Goal: Task Accomplishment & Management: Use online tool/utility

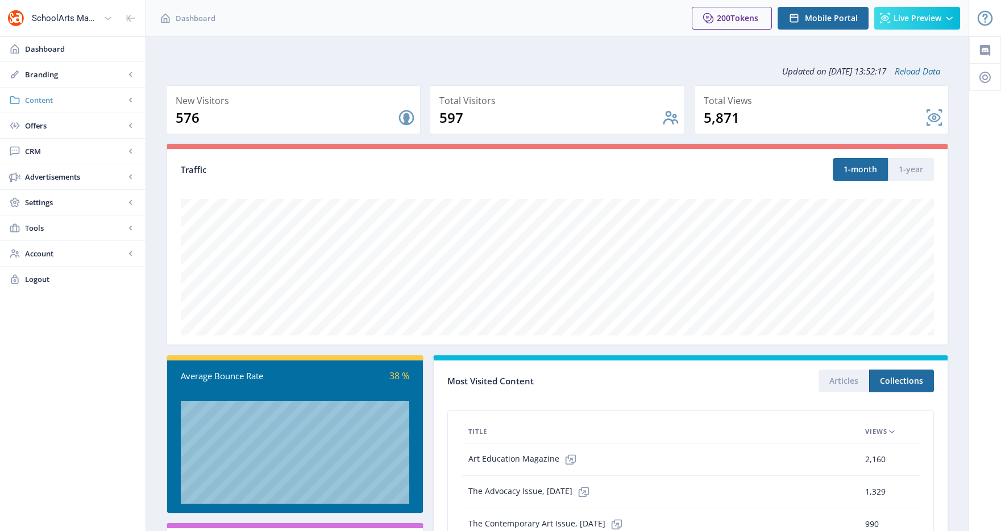
click at [91, 107] on link "Content" at bounding box center [72, 100] width 145 height 25
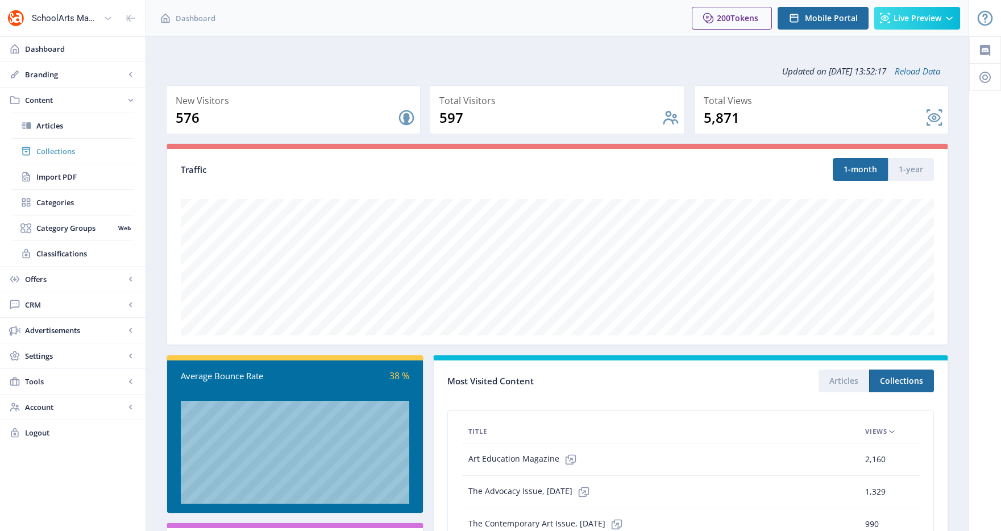
click at [94, 140] on link "Collections" at bounding box center [72, 151] width 123 height 25
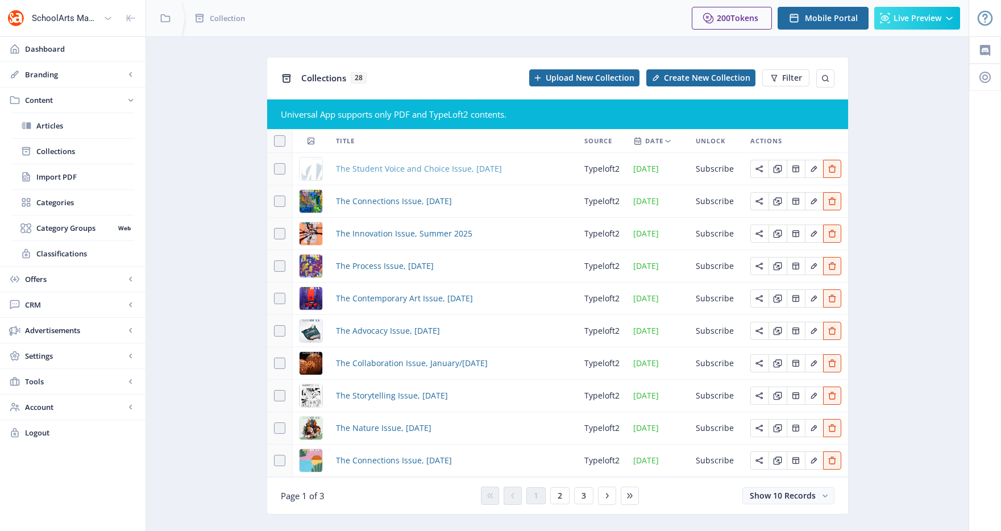
click at [432, 167] on span "The Student Voice and Choice Issue, [DATE]" at bounding box center [419, 169] width 166 height 14
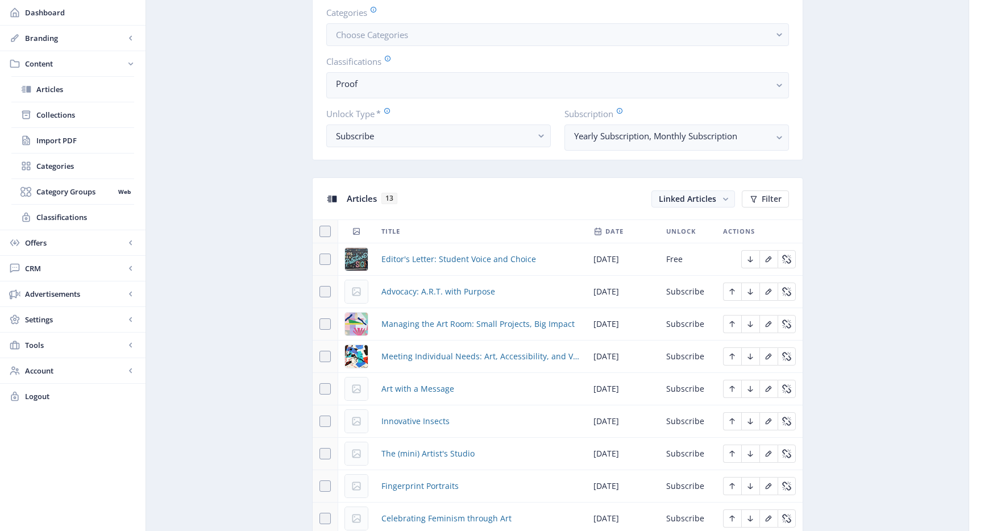
scroll to position [24, 0]
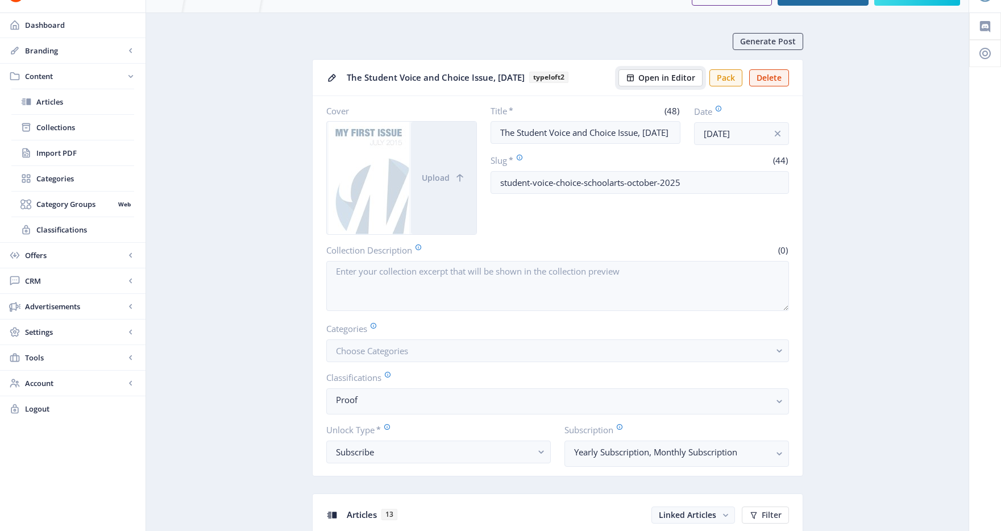
click at [680, 78] on span "Open in Editor" at bounding box center [666, 77] width 57 height 9
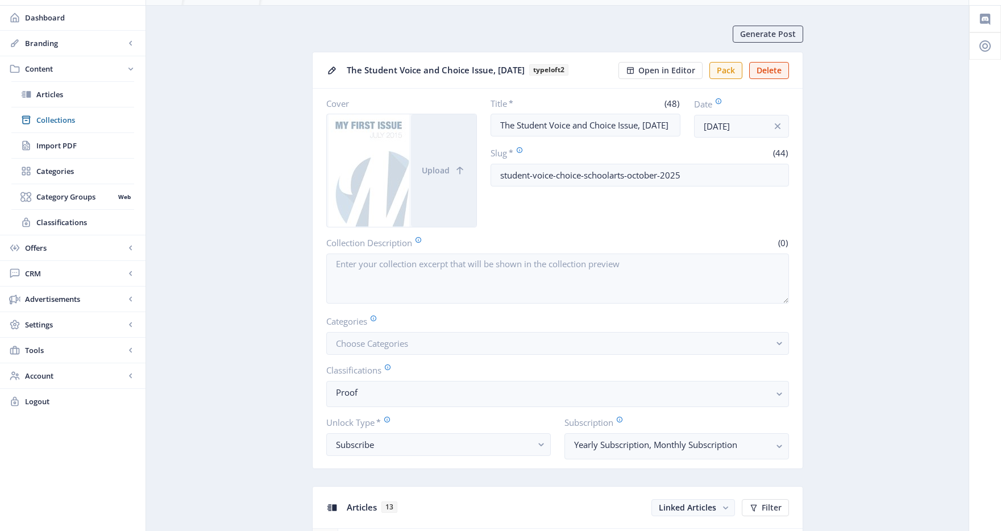
scroll to position [39, 0]
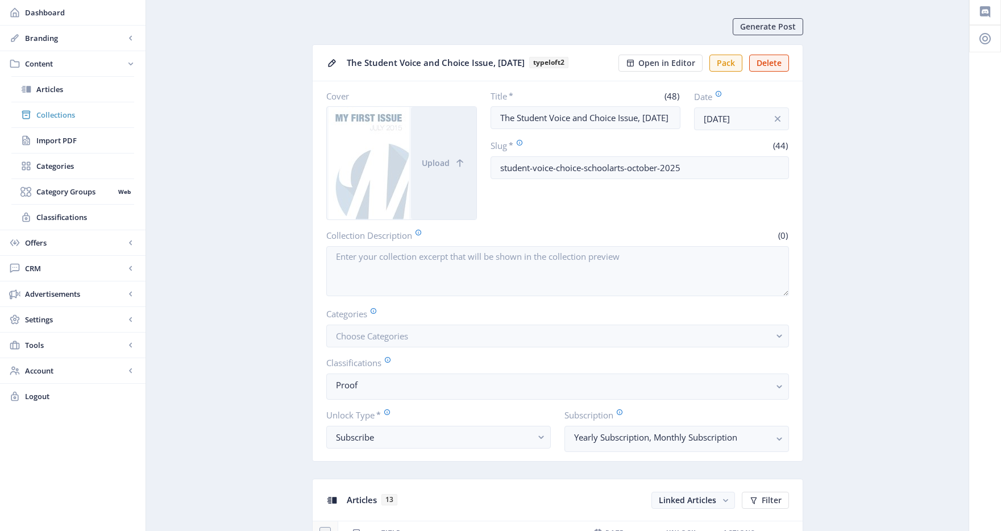
click at [85, 112] on span "Collections" at bounding box center [85, 114] width 98 height 11
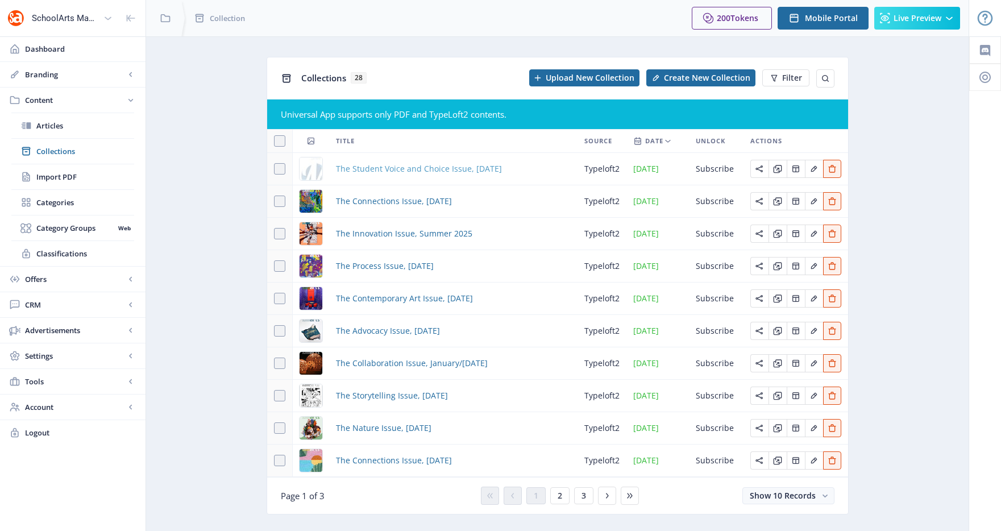
click at [386, 170] on span "The Student Voice and Choice Issue, [DATE]" at bounding box center [419, 169] width 166 height 14
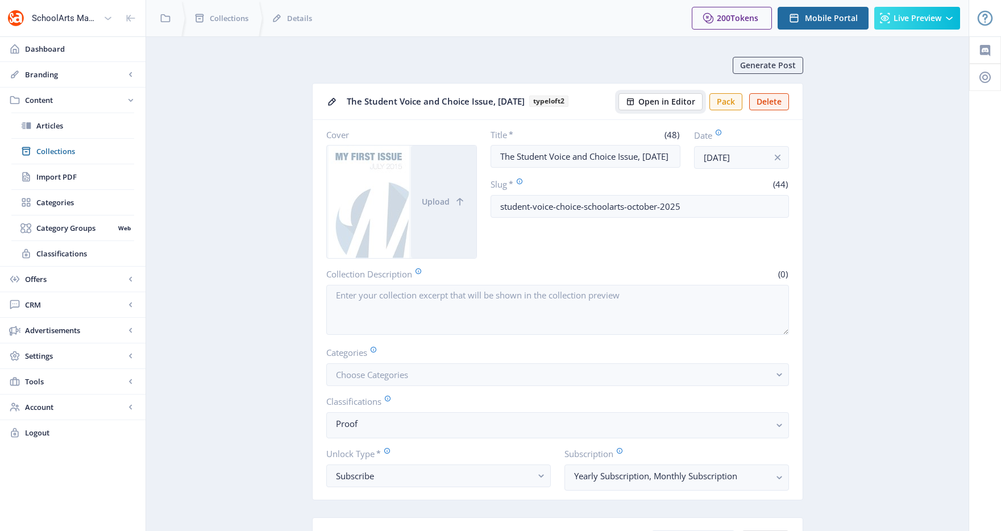
click at [690, 99] on span "Open in Editor" at bounding box center [666, 101] width 57 height 9
click at [49, 149] on span "Collections" at bounding box center [85, 150] width 98 height 11
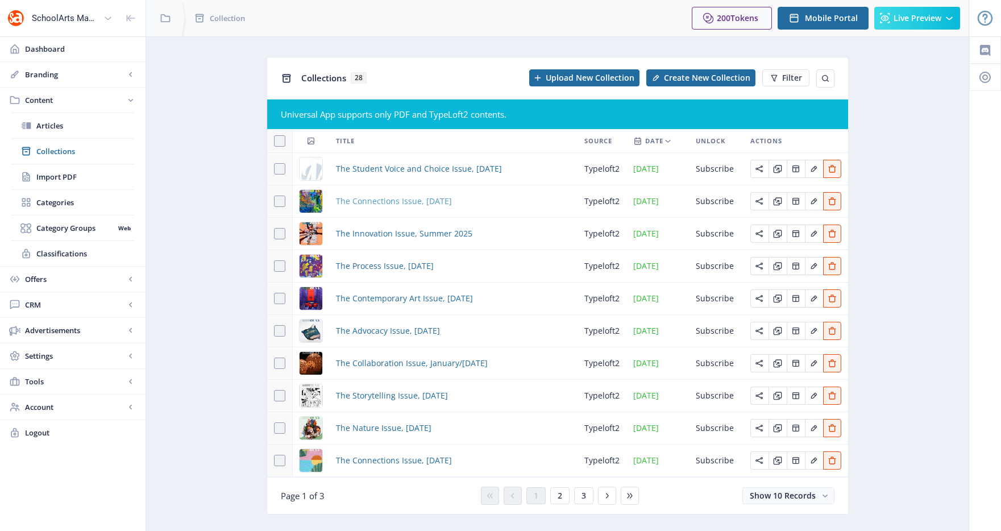
click at [393, 202] on span "The Connections Issue, [DATE]" at bounding box center [394, 201] width 116 height 14
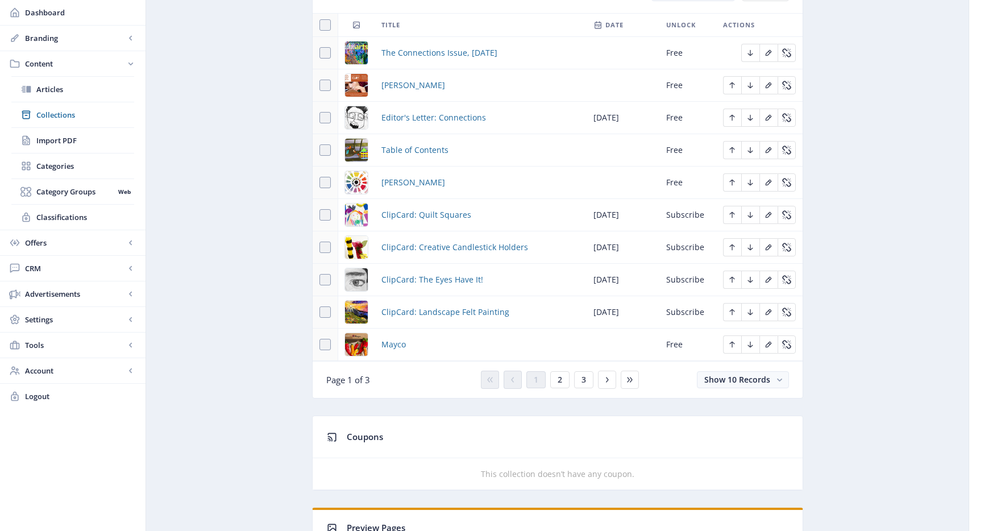
scroll to position [403, 0]
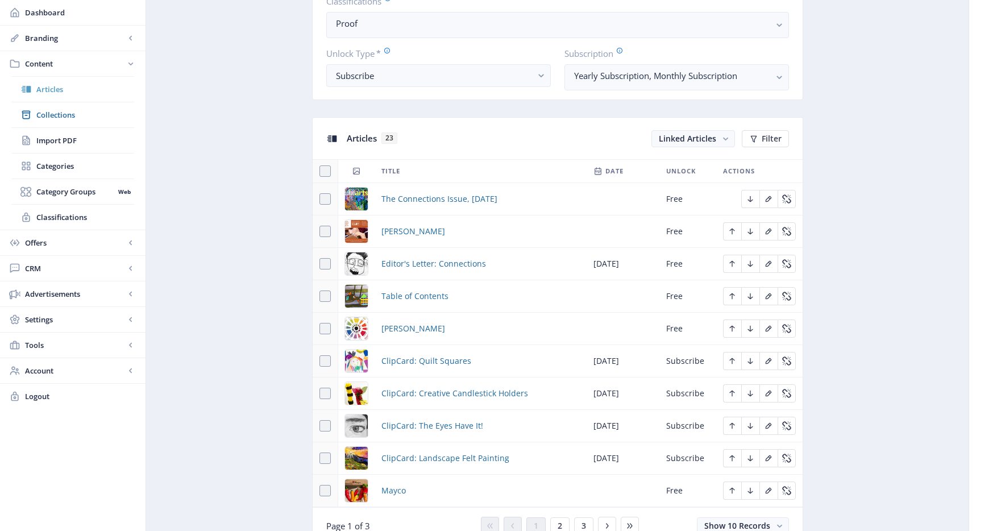
click at [47, 91] on span "Articles" at bounding box center [85, 89] width 98 height 11
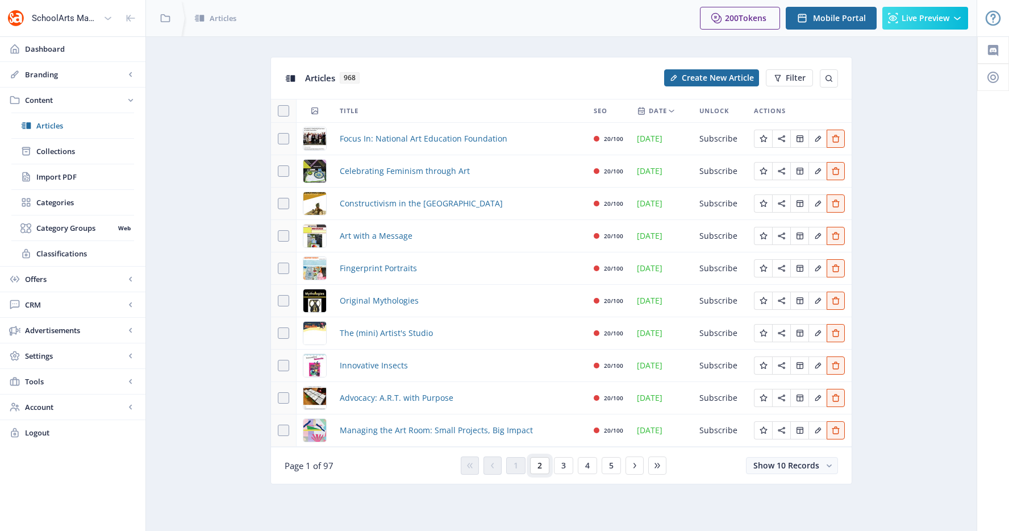
click at [547, 470] on button "2" at bounding box center [539, 465] width 19 height 17
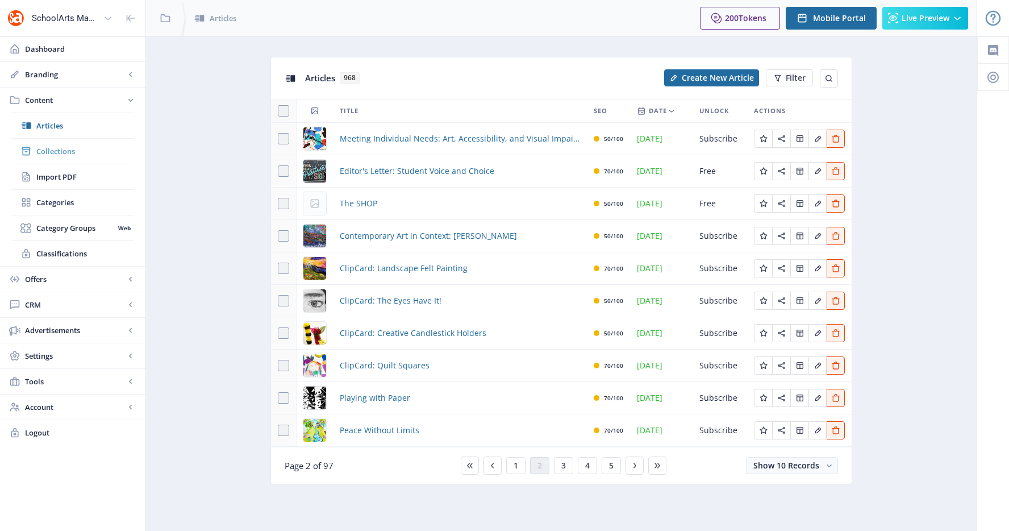
click at [68, 159] on link "Collections" at bounding box center [72, 151] width 123 height 25
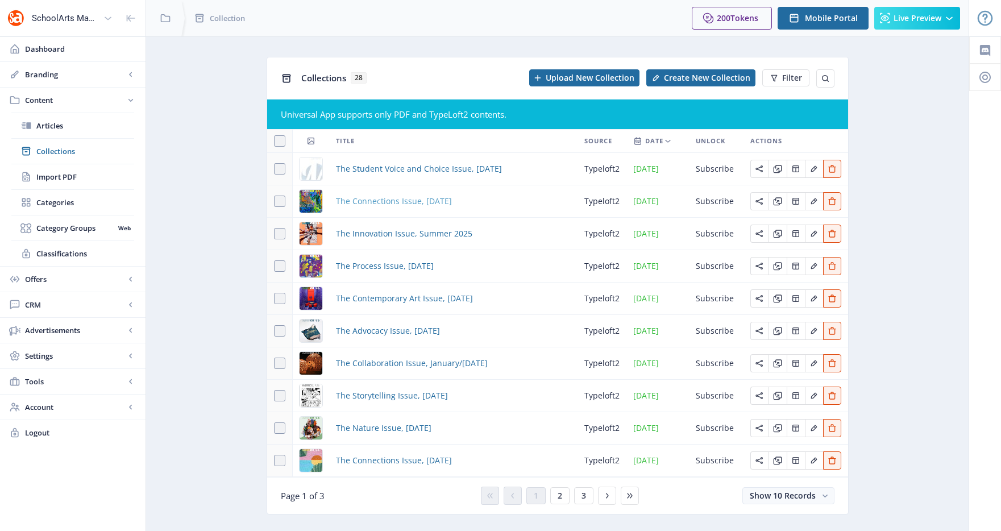
click at [421, 205] on span "The Connections Issue, [DATE]" at bounding box center [394, 201] width 116 height 14
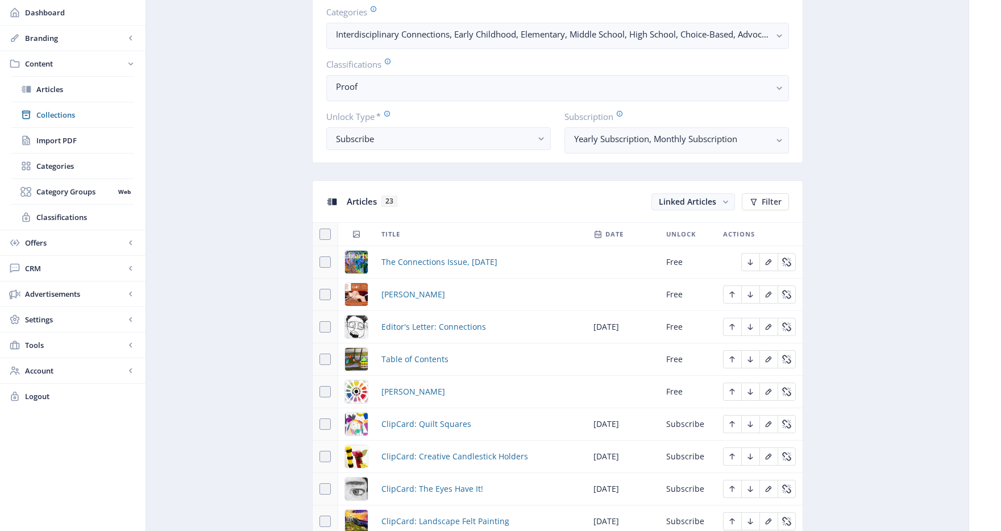
scroll to position [481, 0]
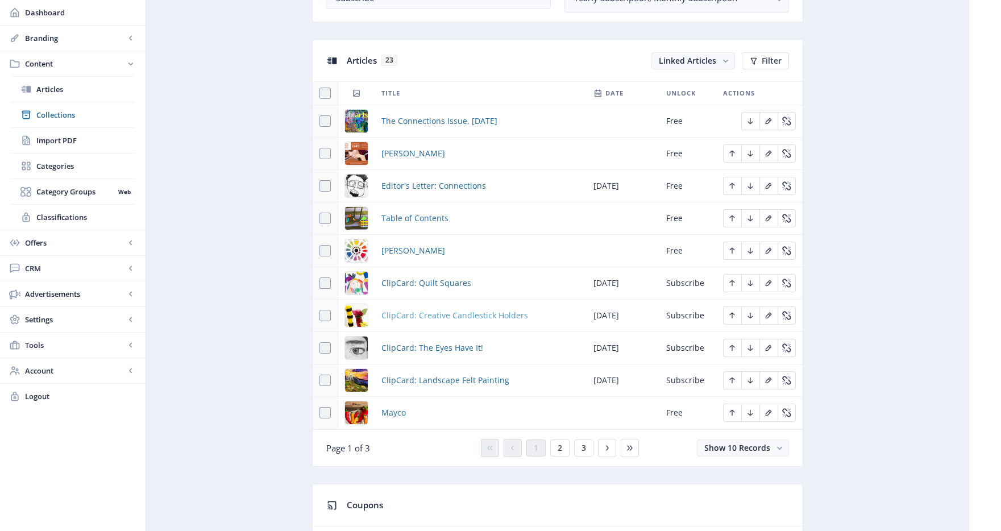
click at [464, 317] on span "ClipCard: Creative Candlestick Holders" at bounding box center [454, 316] width 147 height 14
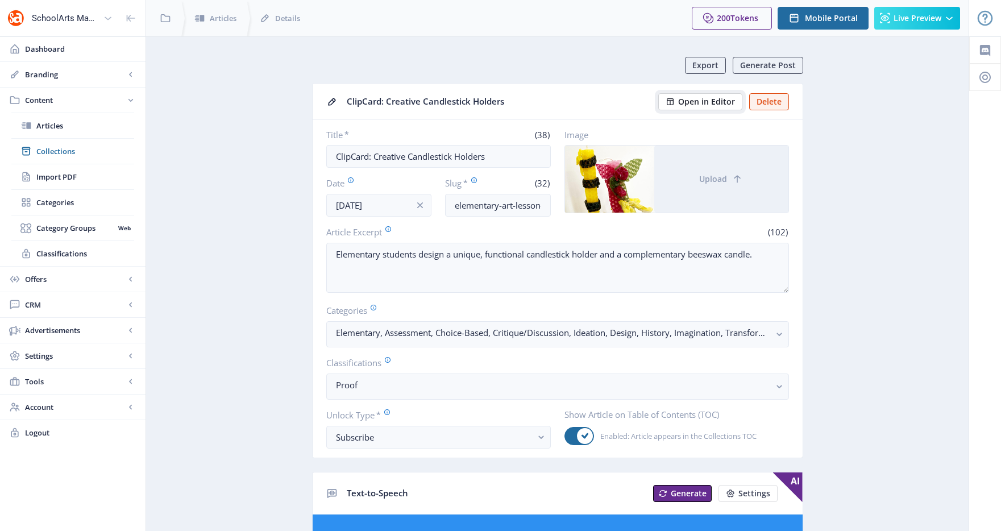
click at [720, 103] on span "Open in Editor" at bounding box center [706, 101] width 57 height 9
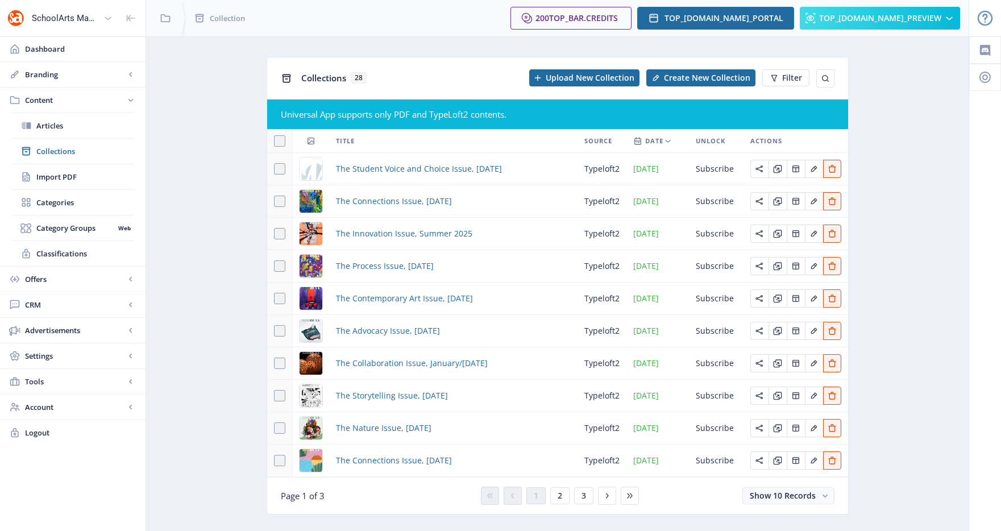
scroll to position [23, 0]
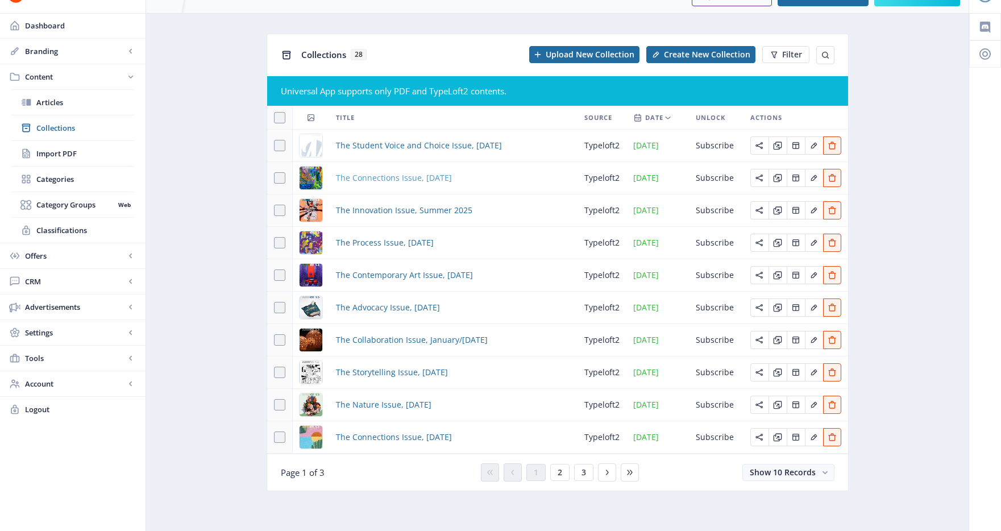
click at [388, 175] on span "The Connections Issue, [DATE]" at bounding box center [394, 178] width 116 height 14
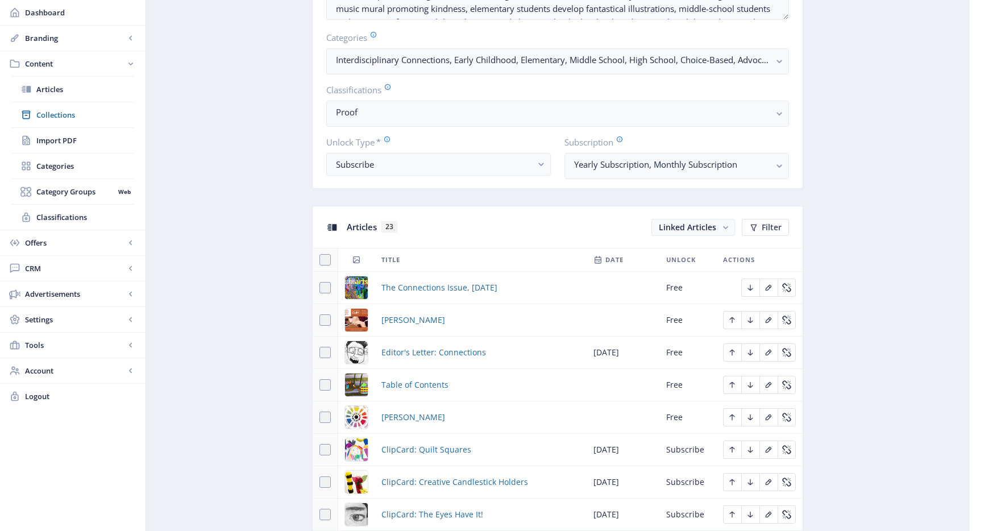
scroll to position [373, 0]
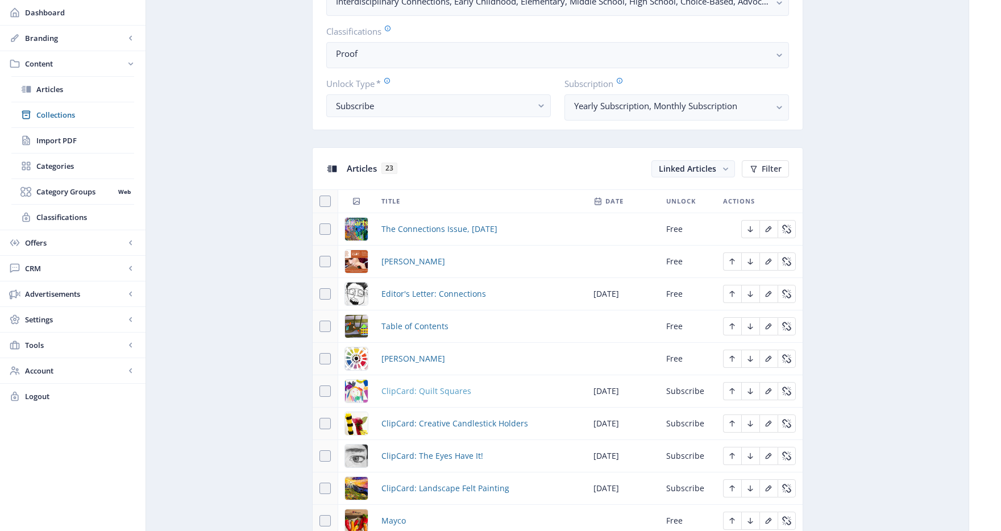
click at [432, 392] on span "ClipCard: Quilt Squares" at bounding box center [426, 391] width 90 height 14
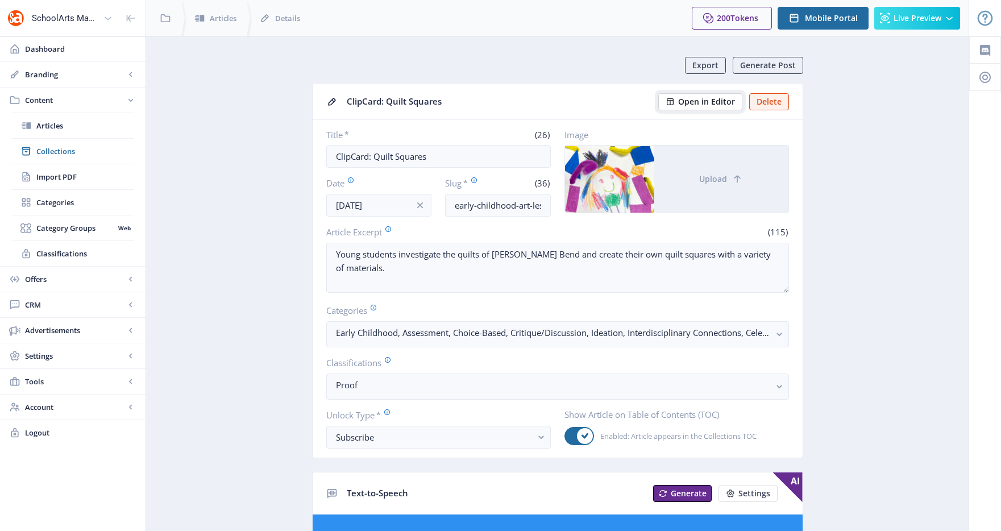
click at [736, 94] on button "Open in Editor" at bounding box center [700, 101] width 84 height 17
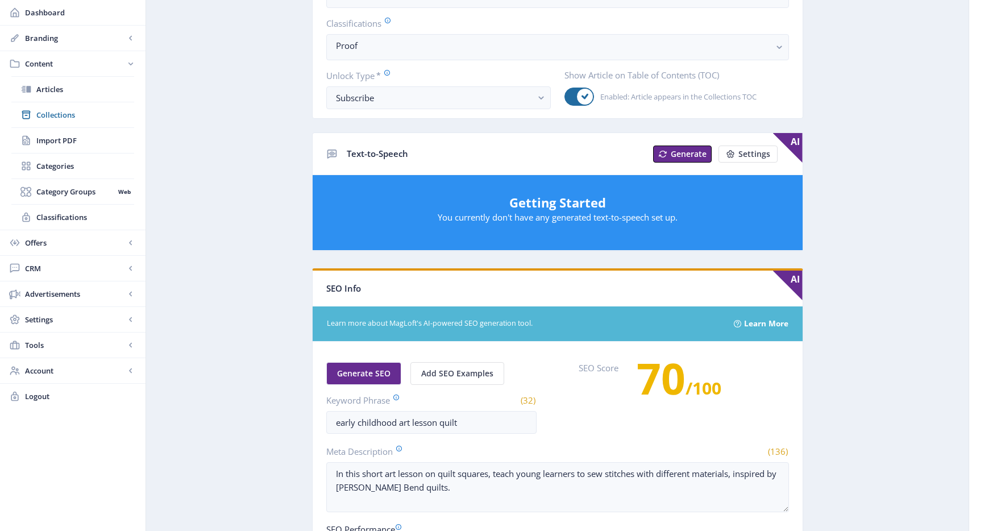
scroll to position [597, 0]
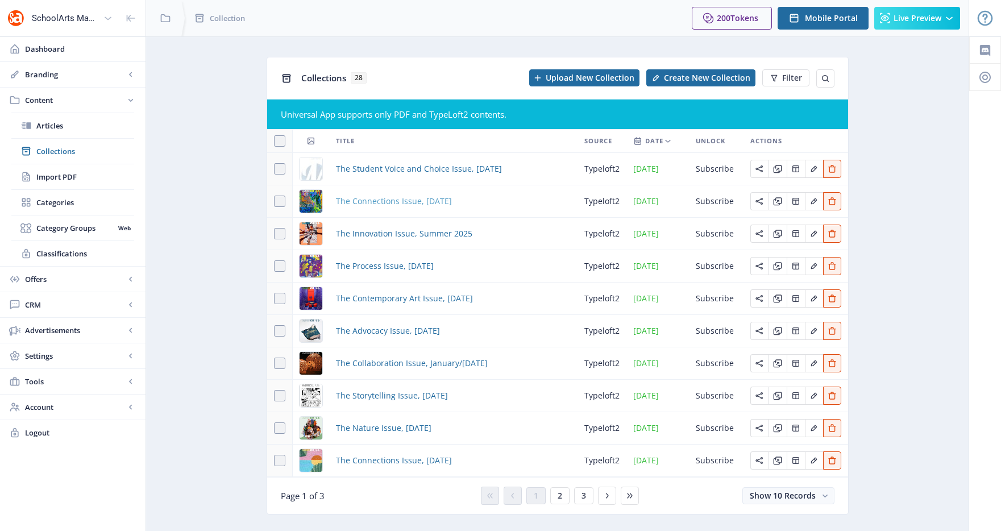
click at [363, 197] on span "The Connections Issue, [DATE]" at bounding box center [394, 201] width 116 height 14
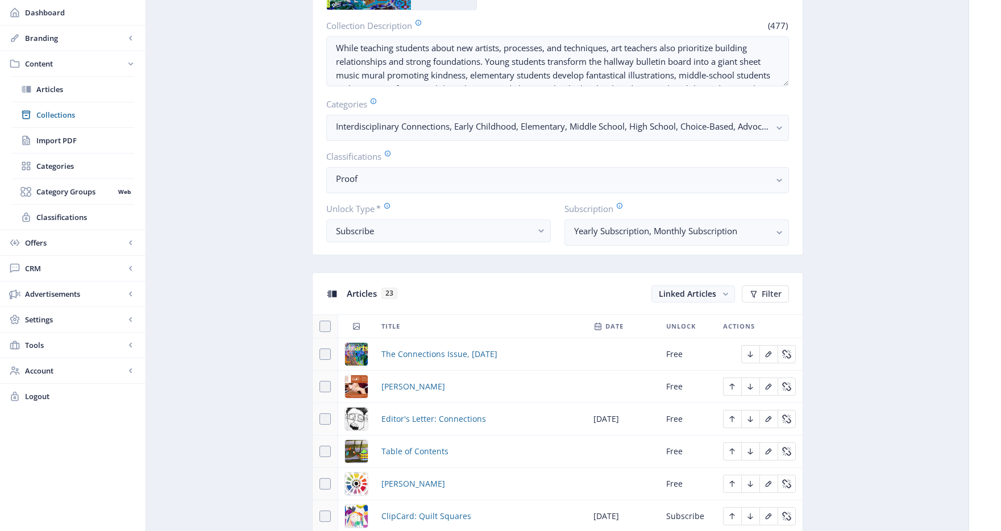
scroll to position [555, 0]
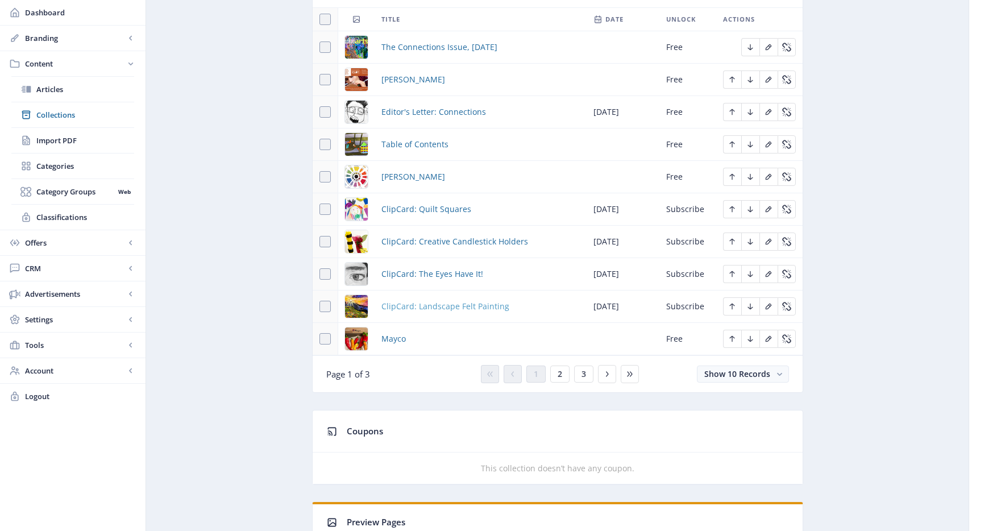
click at [437, 303] on span "ClipCard: Landscape Felt Painting" at bounding box center [445, 306] width 128 height 14
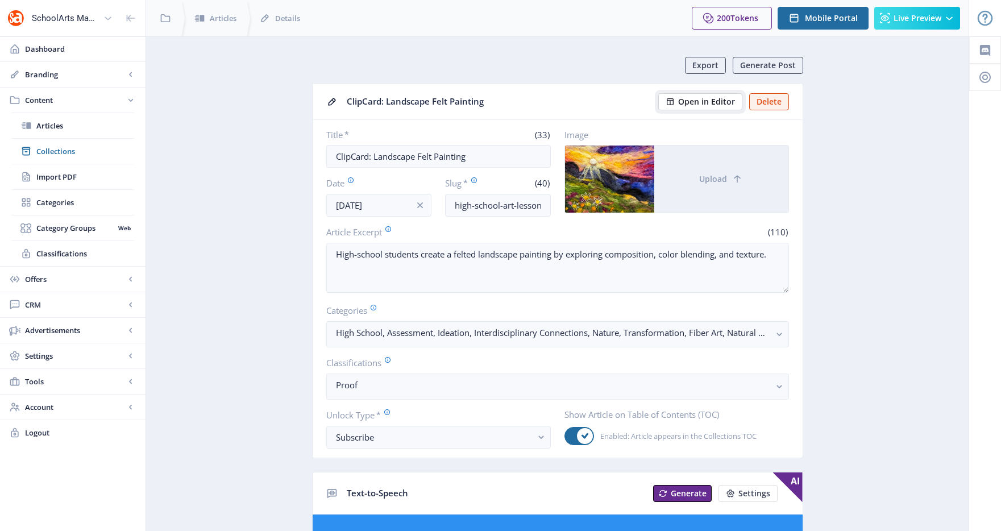
click at [724, 104] on span "Open in Editor" at bounding box center [706, 101] width 57 height 9
